Goal: Information Seeking & Learning: Learn about a topic

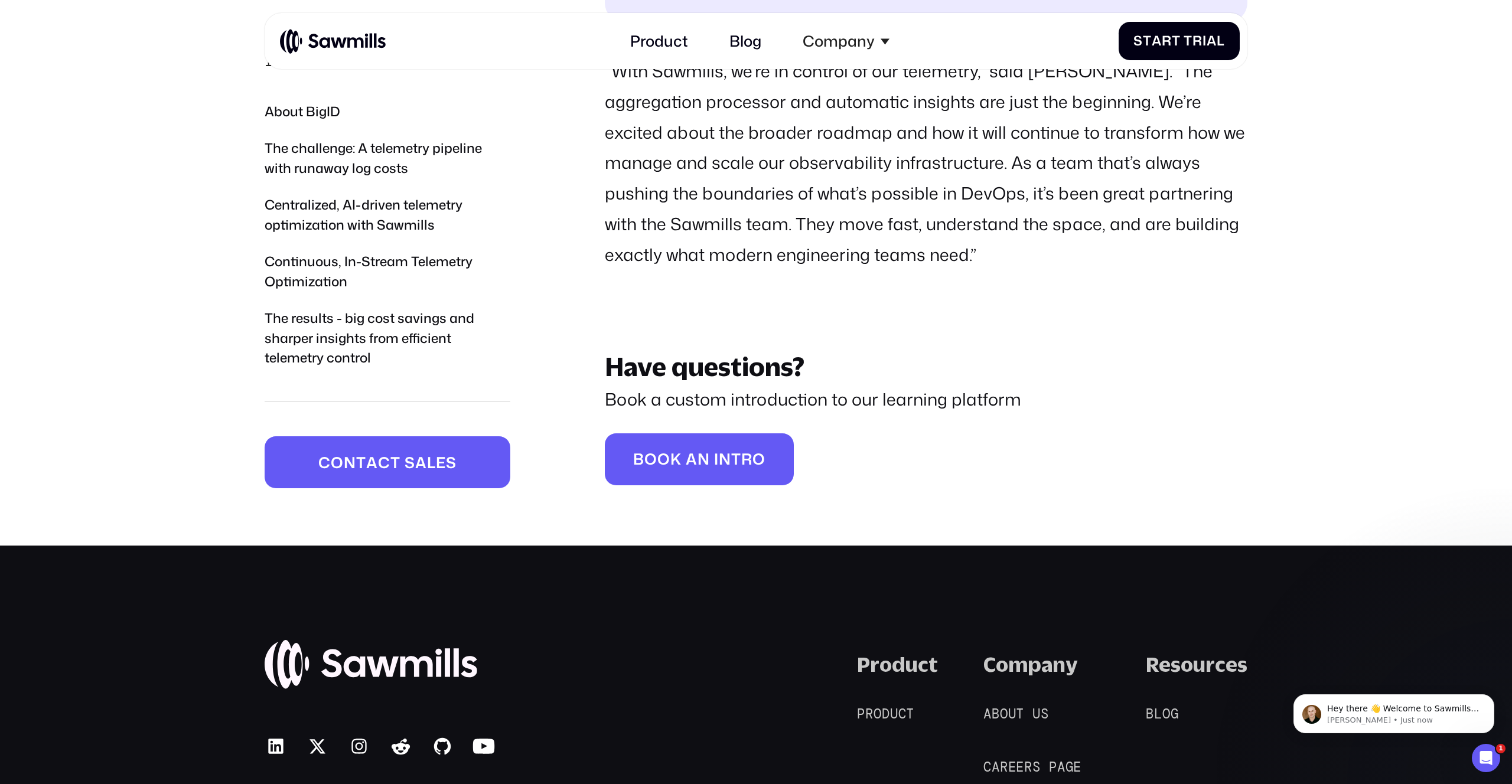
scroll to position [5382, 0]
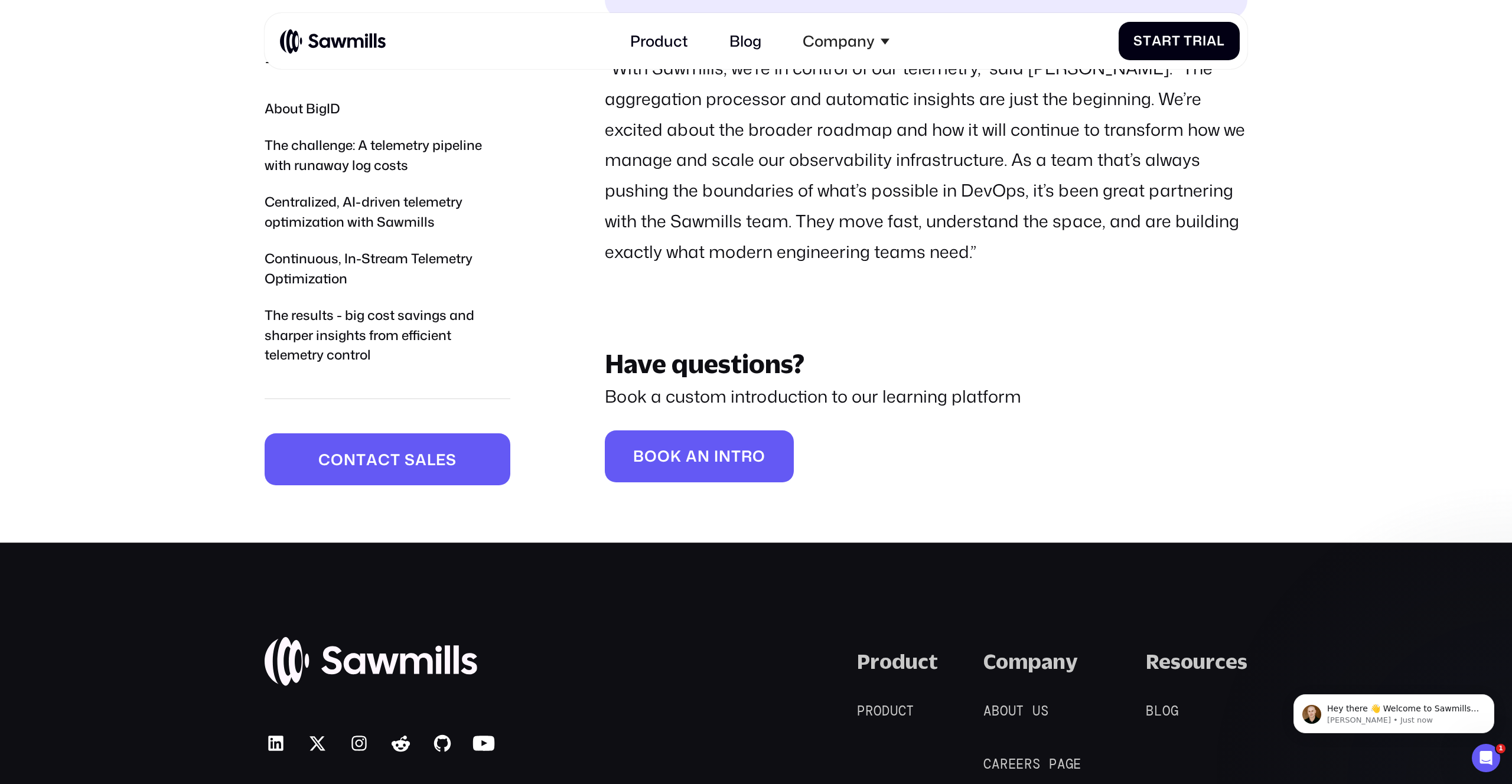
click at [336, 47] on img at bounding box center [332, 42] width 106 height 26
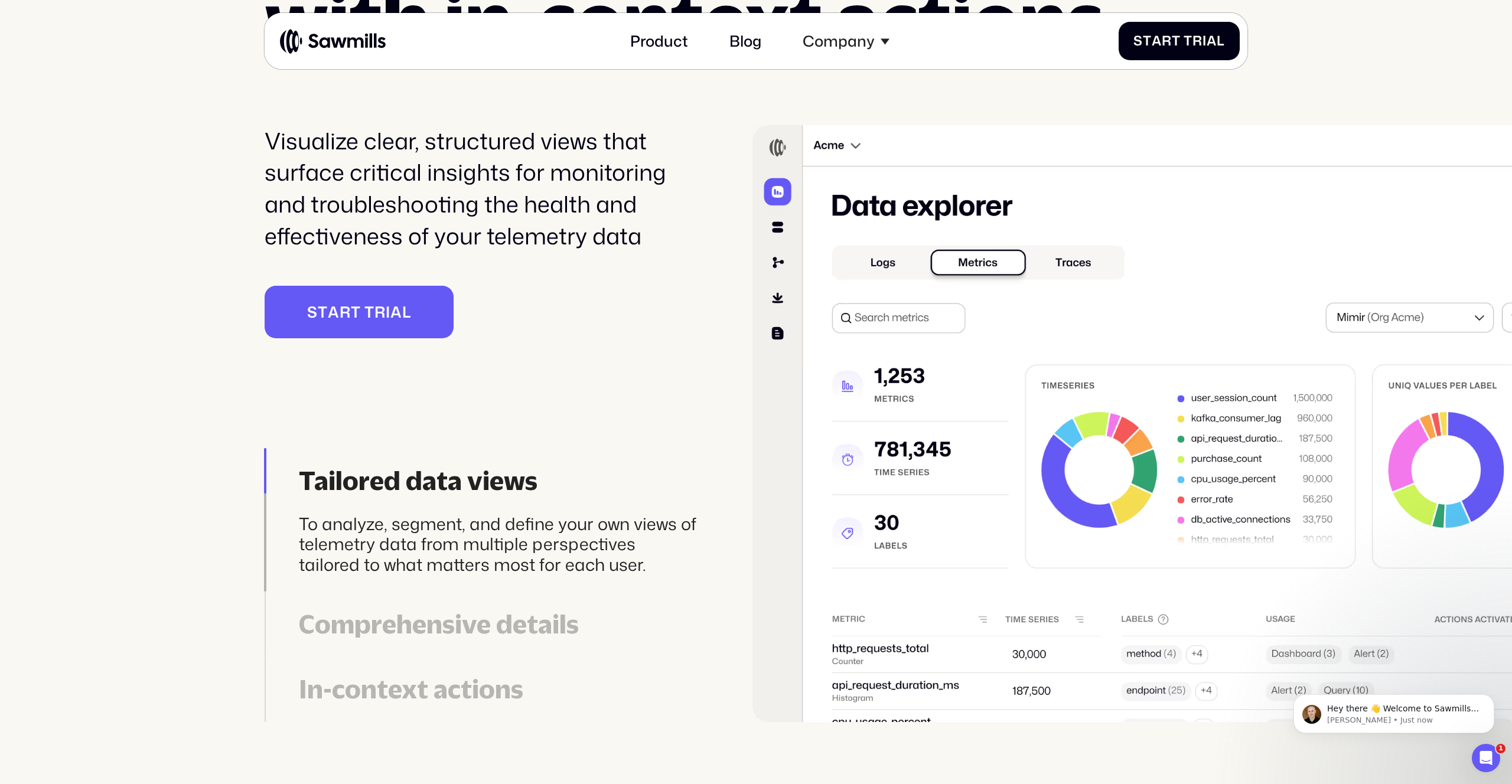
scroll to position [4205, 0]
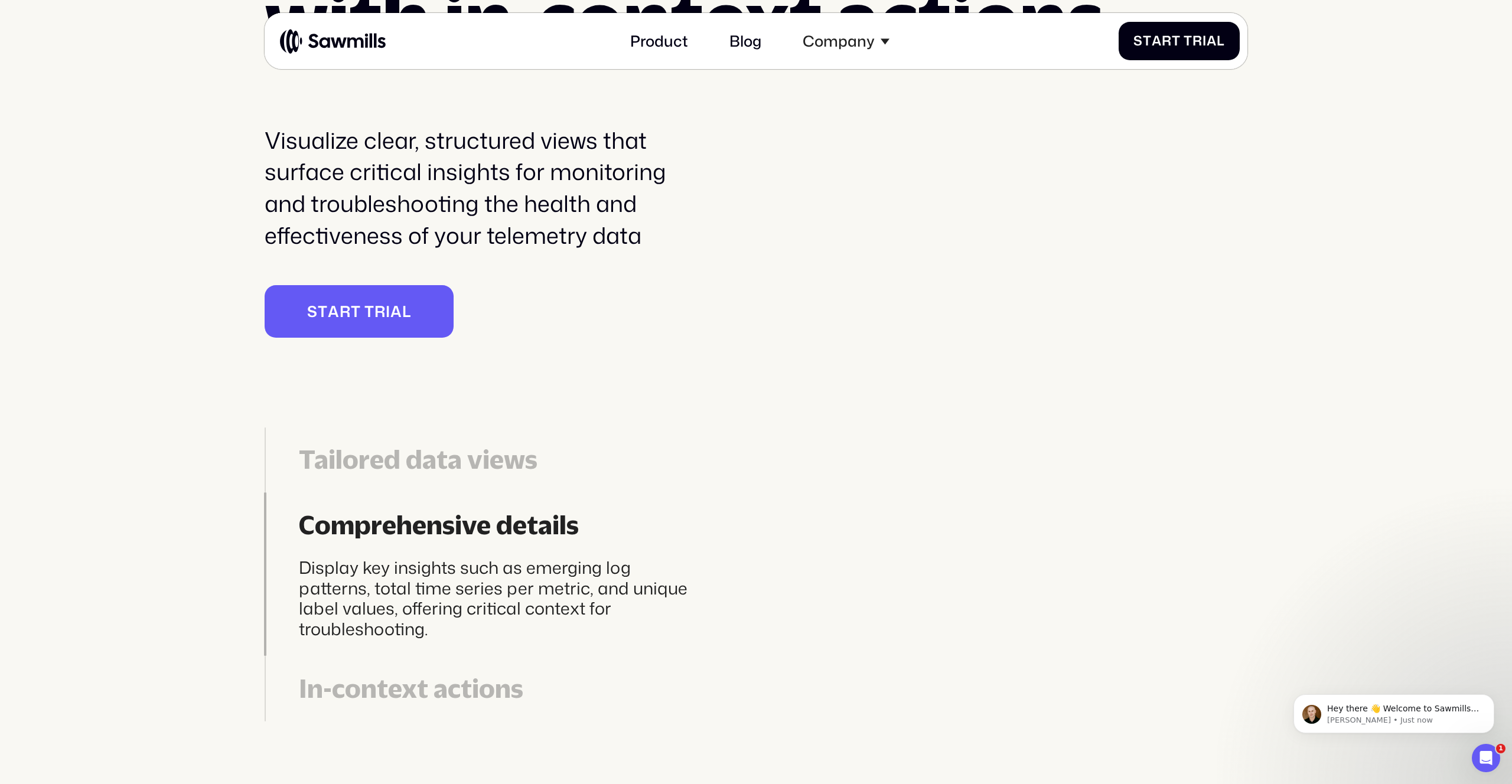
click at [493, 629] on div "Display key insights such as emerging log patterns, total time series per metri…" at bounding box center [499, 599] width 400 height 82
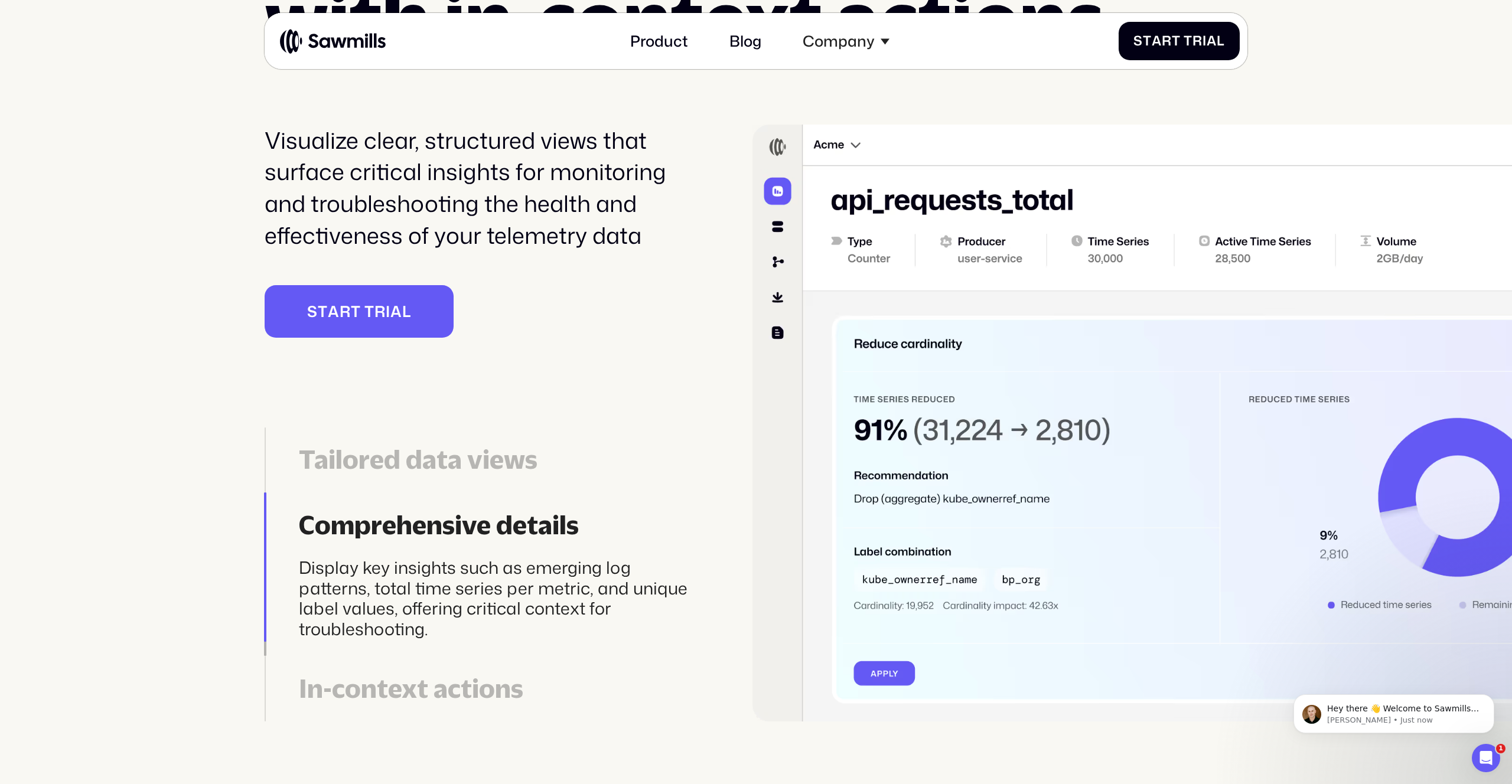
click at [496, 692] on div "In-context actions" at bounding box center [499, 688] width 400 height 31
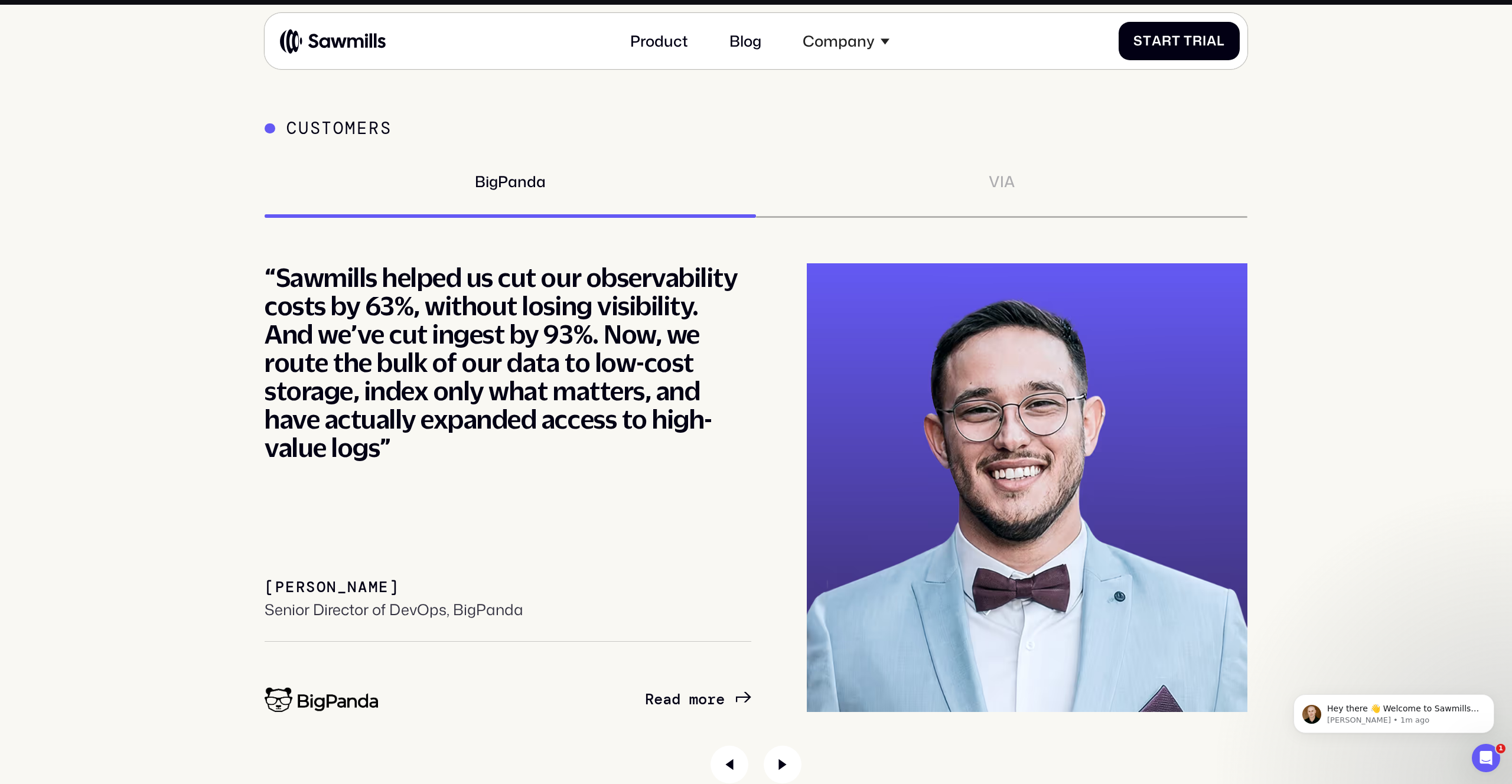
scroll to position [6902, 0]
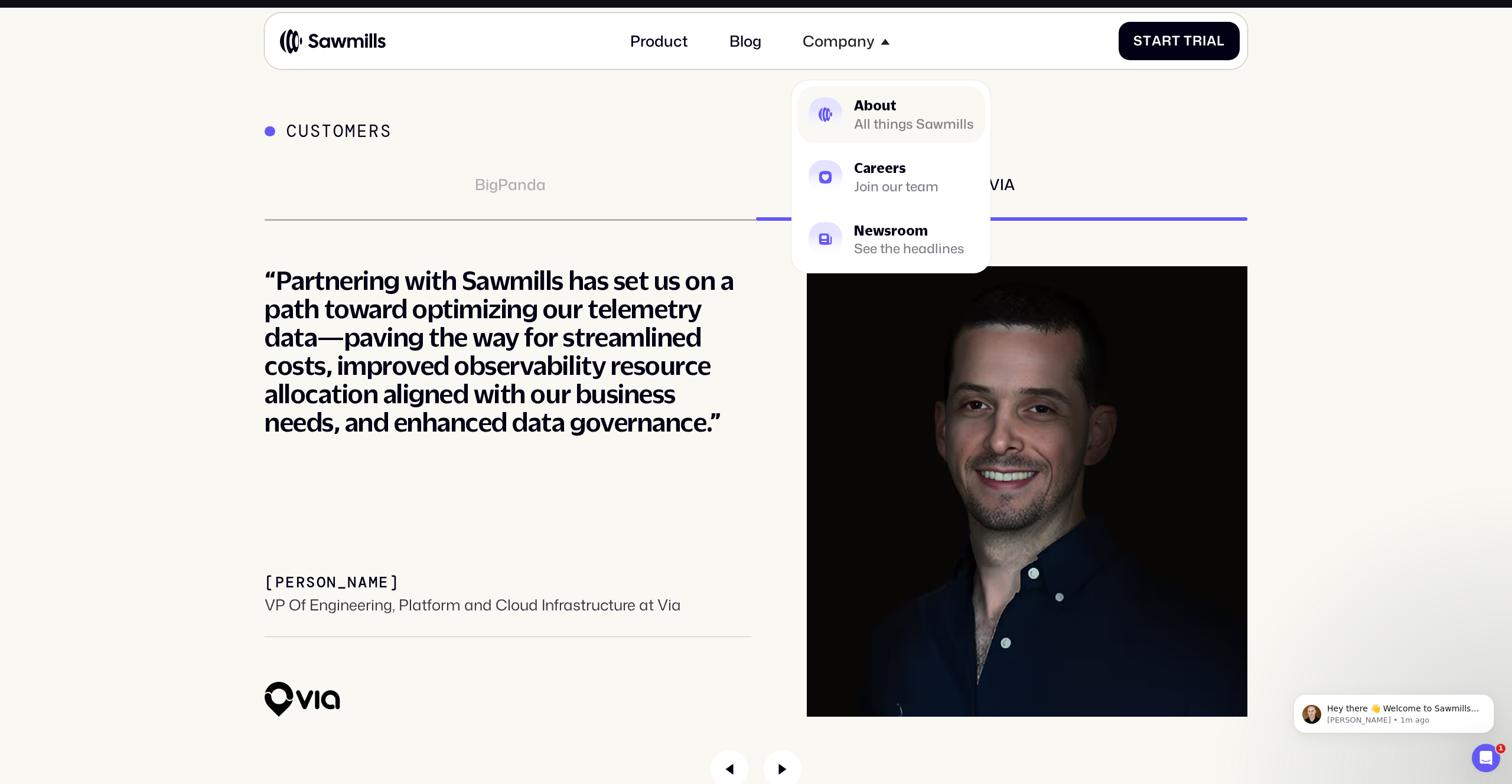
click at [865, 102] on div "About" at bounding box center [914, 105] width 120 height 14
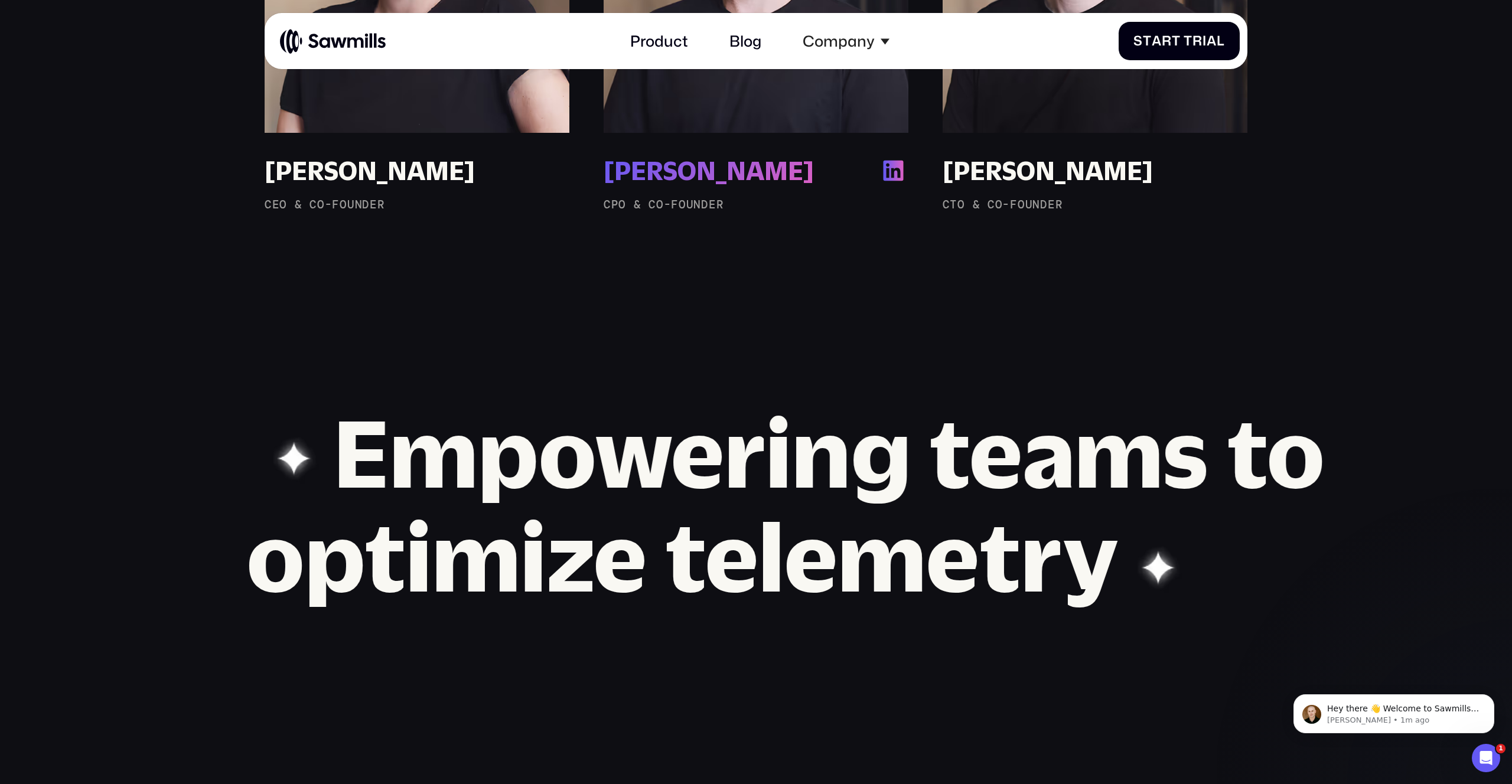
scroll to position [1653, 0]
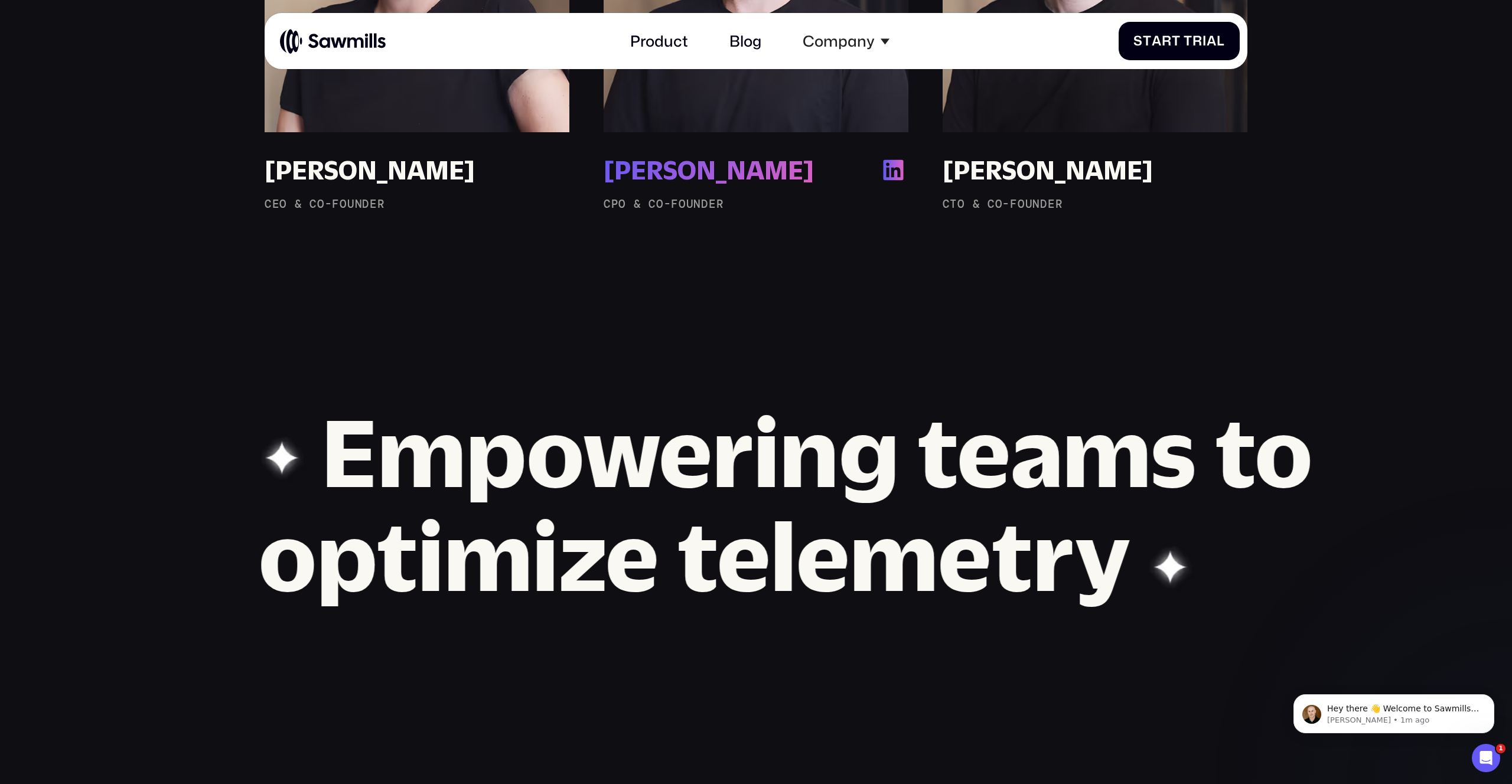
click at [756, 174] on div "Erez Rusovsky" at bounding box center [709, 170] width 210 height 31
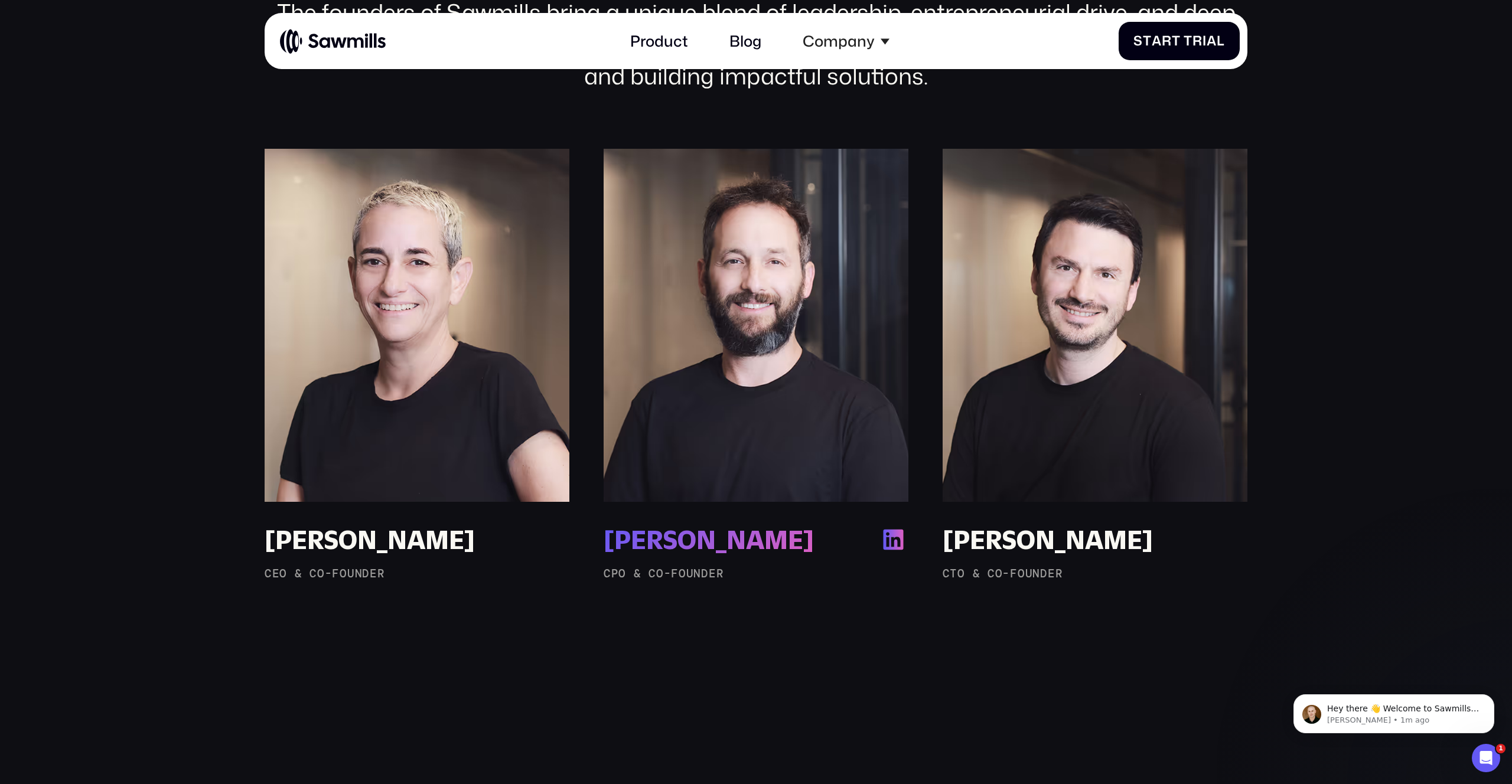
scroll to position [1285, 0]
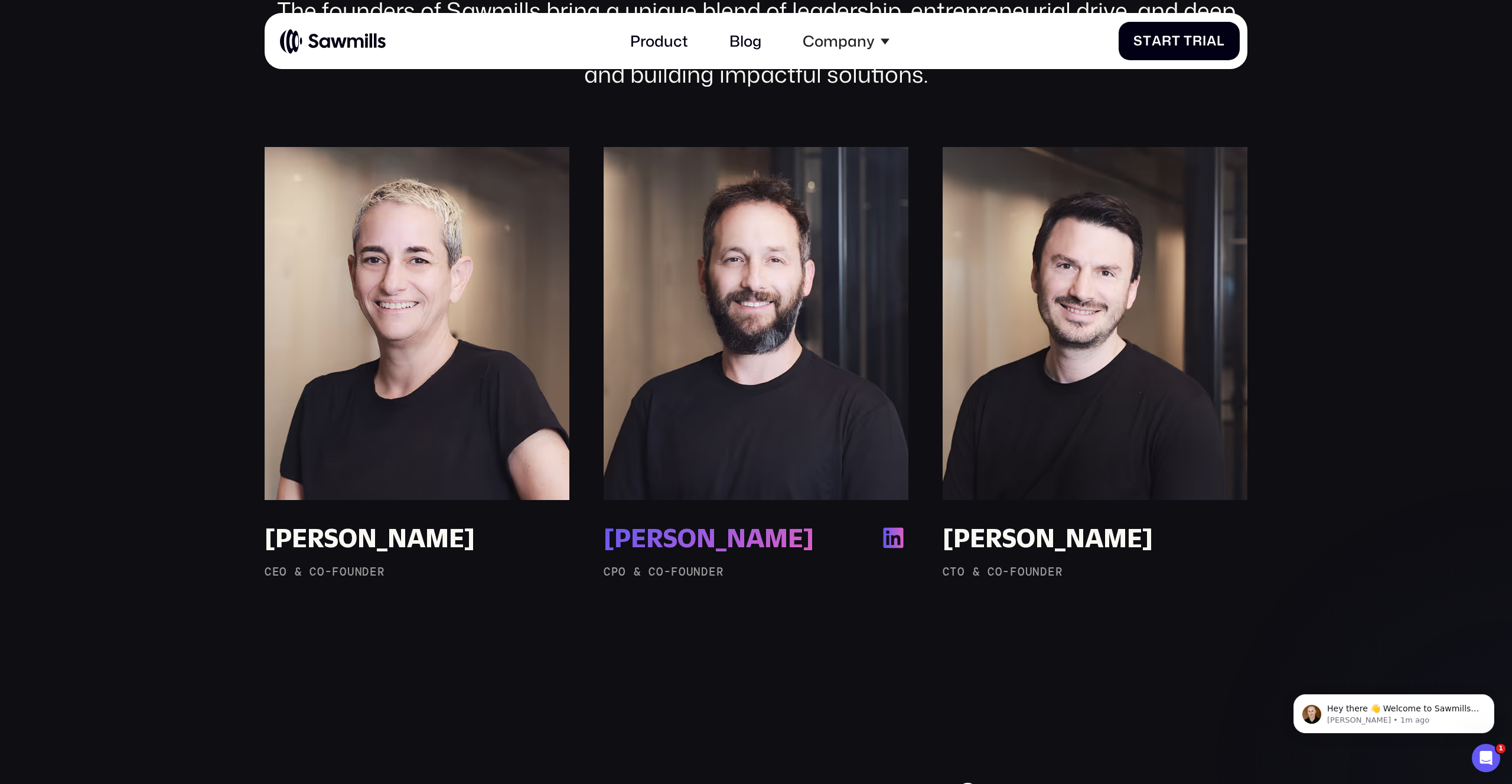
click at [775, 528] on div "Erez Rusovsky" at bounding box center [709, 538] width 210 height 31
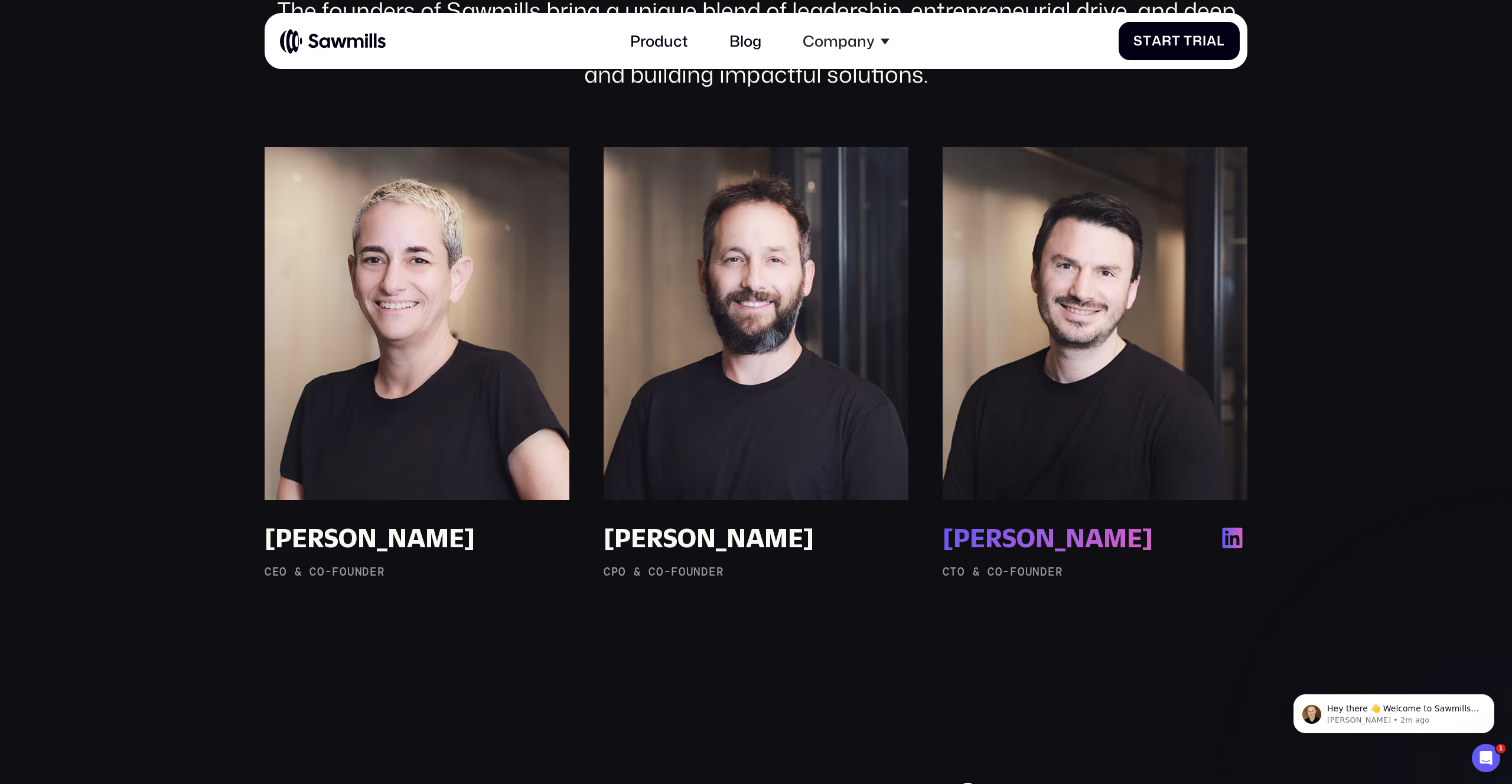
click at [1087, 545] on div "Amir Jakoby" at bounding box center [1048, 538] width 210 height 31
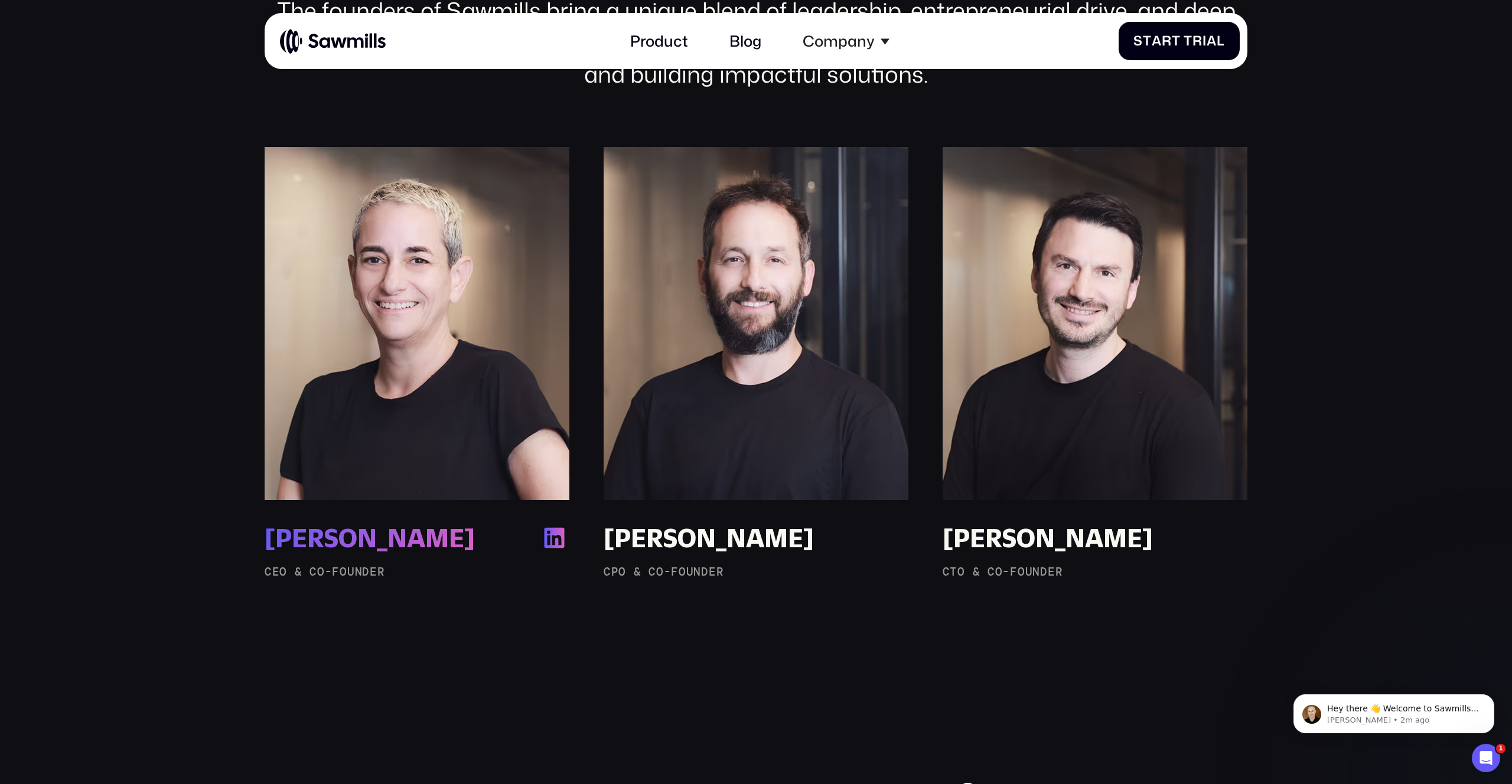
click at [391, 530] on div "Ronit Belson" at bounding box center [369, 538] width 210 height 31
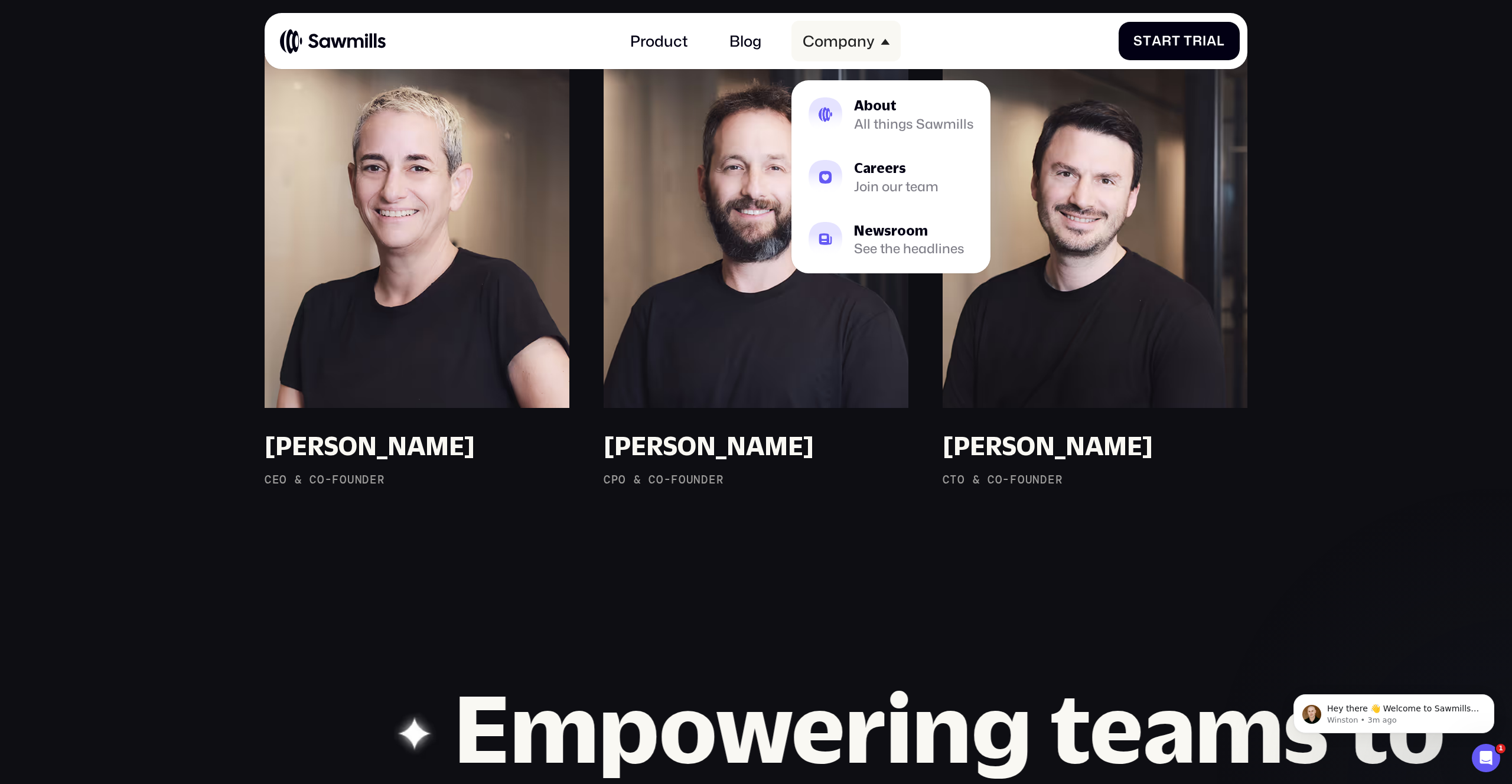
scroll to position [1371, 0]
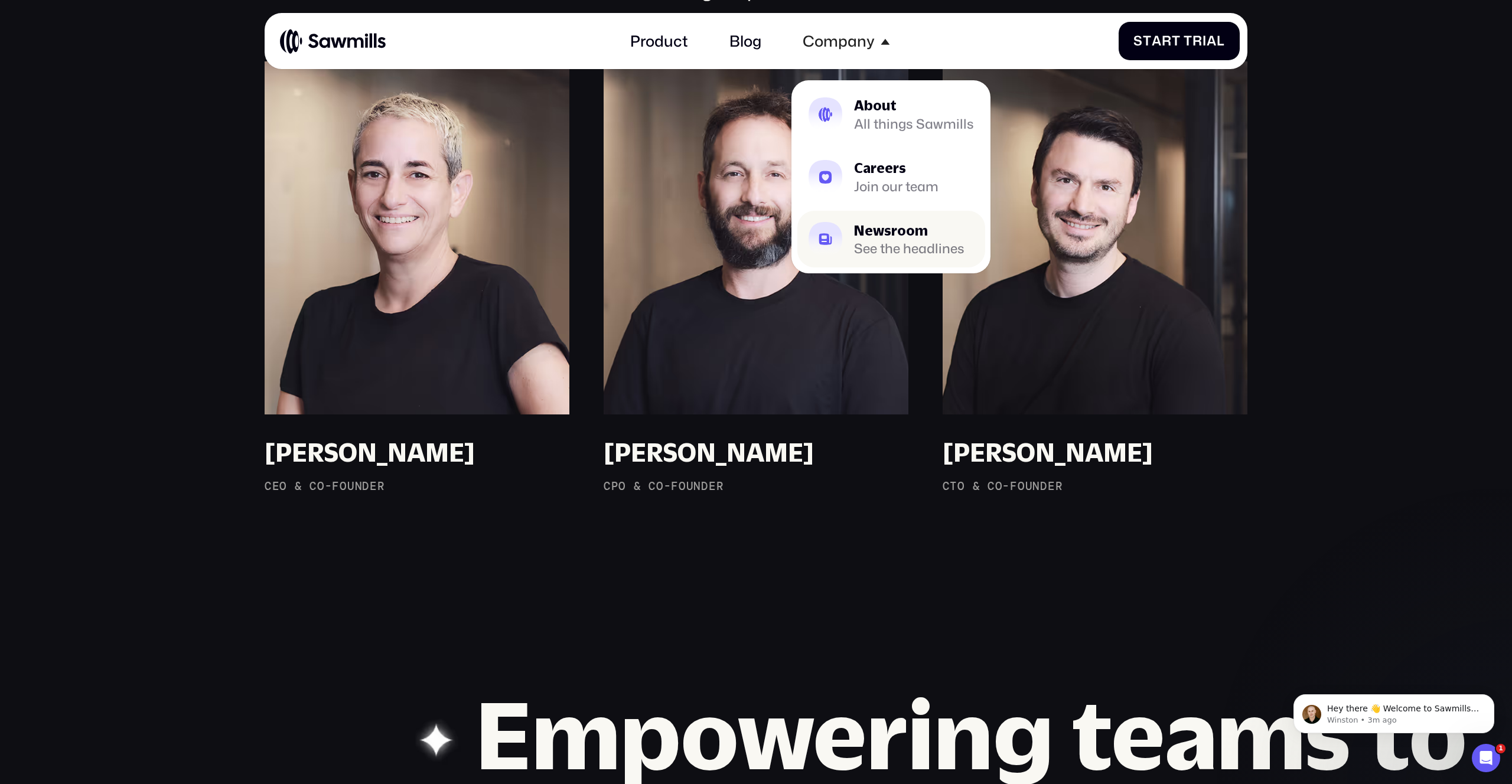
click at [892, 233] on div "Newsroom" at bounding box center [909, 231] width 110 height 14
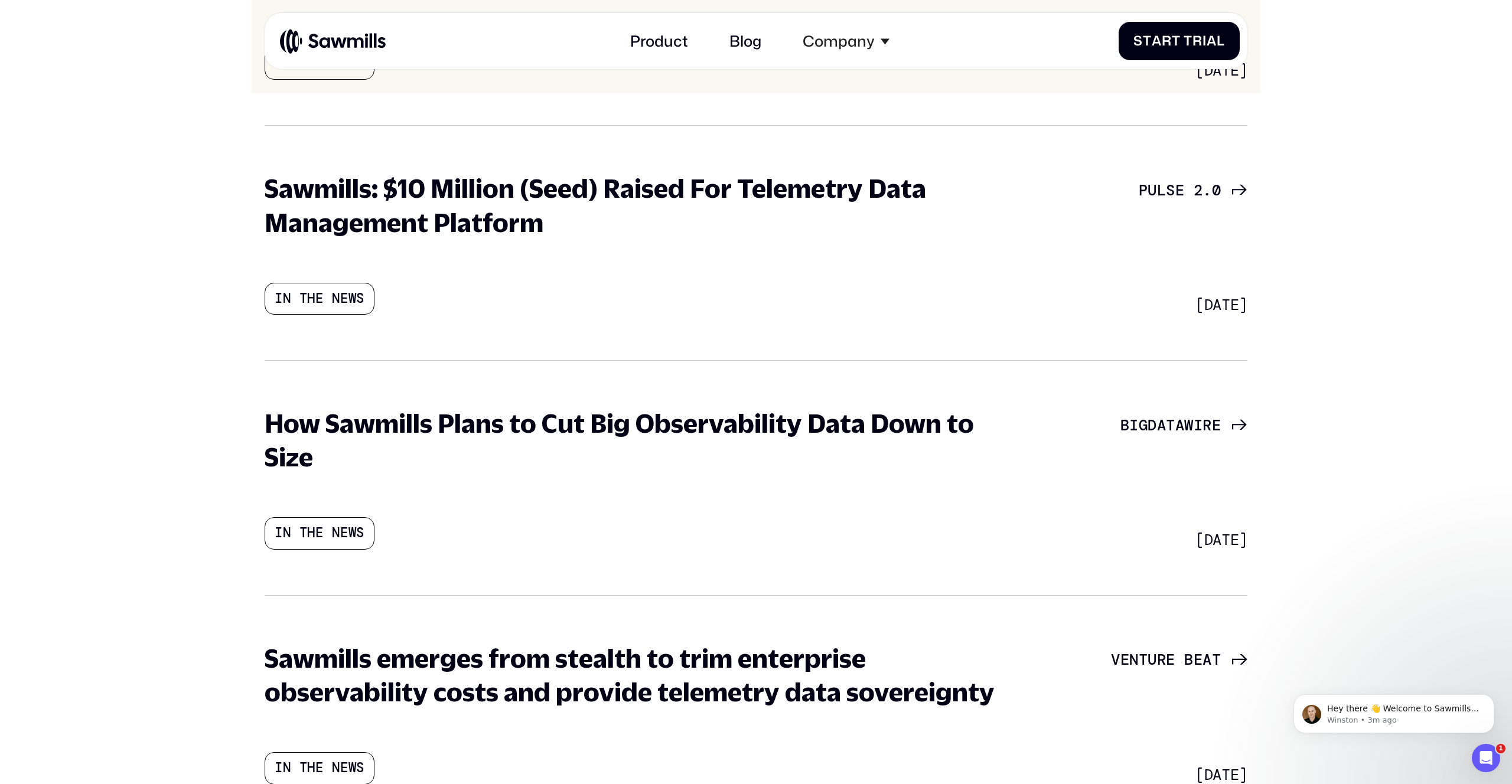
scroll to position [477, 0]
